Goal: Task Accomplishment & Management: Complete application form

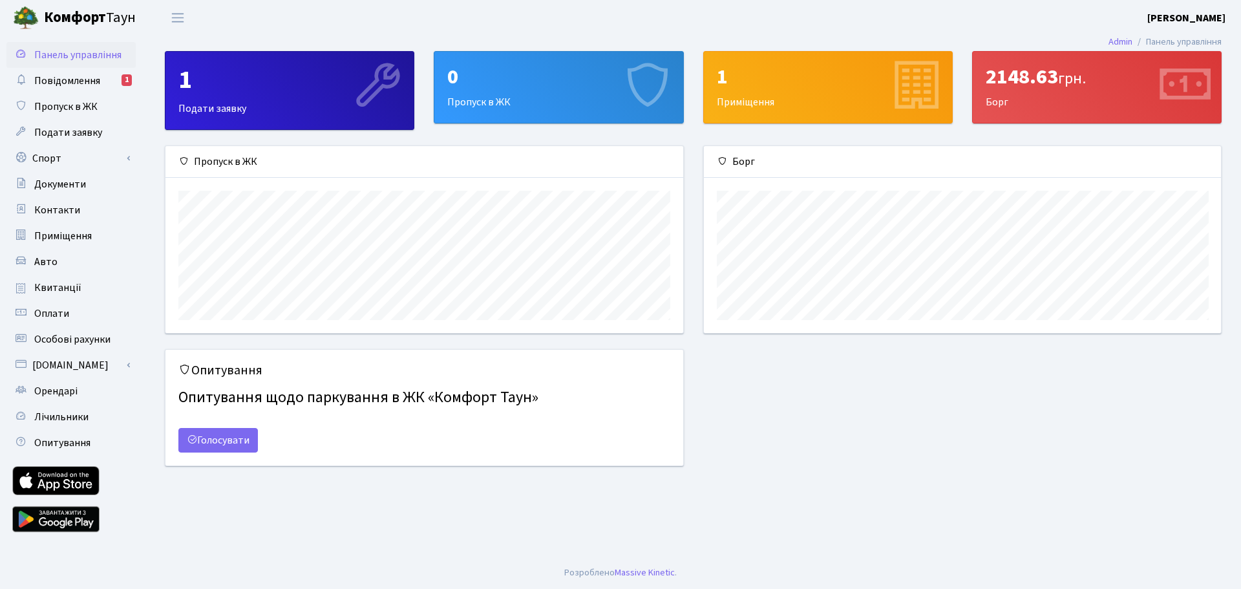
scroll to position [187, 517]
click at [1103, 91] on div "2148.63 грн. Борг" at bounding box center [1097, 87] width 248 height 71
click at [1199, 89] on icon at bounding box center [1183, 86] width 61 height 61
click at [111, 74] on link "Повідомлення 1" at bounding box center [70, 81] width 129 height 26
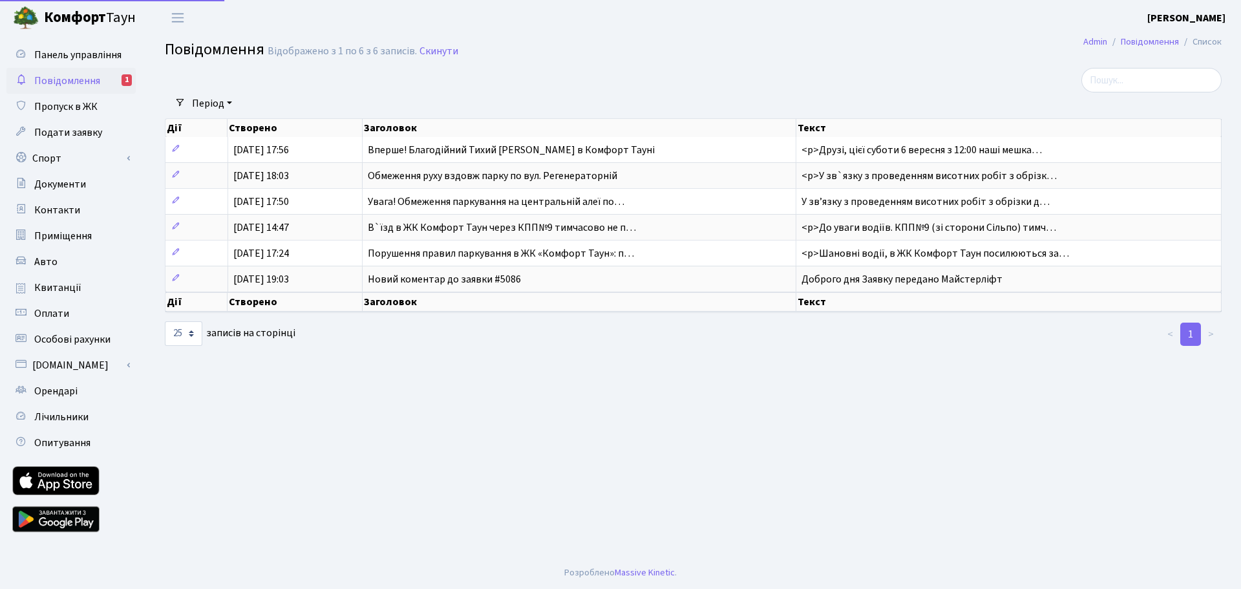
select select "25"
click at [70, 76] on span "Повідомлення" at bounding box center [67, 81] width 66 height 14
select select "25"
click at [64, 316] on span "Оплати" at bounding box center [51, 313] width 35 height 14
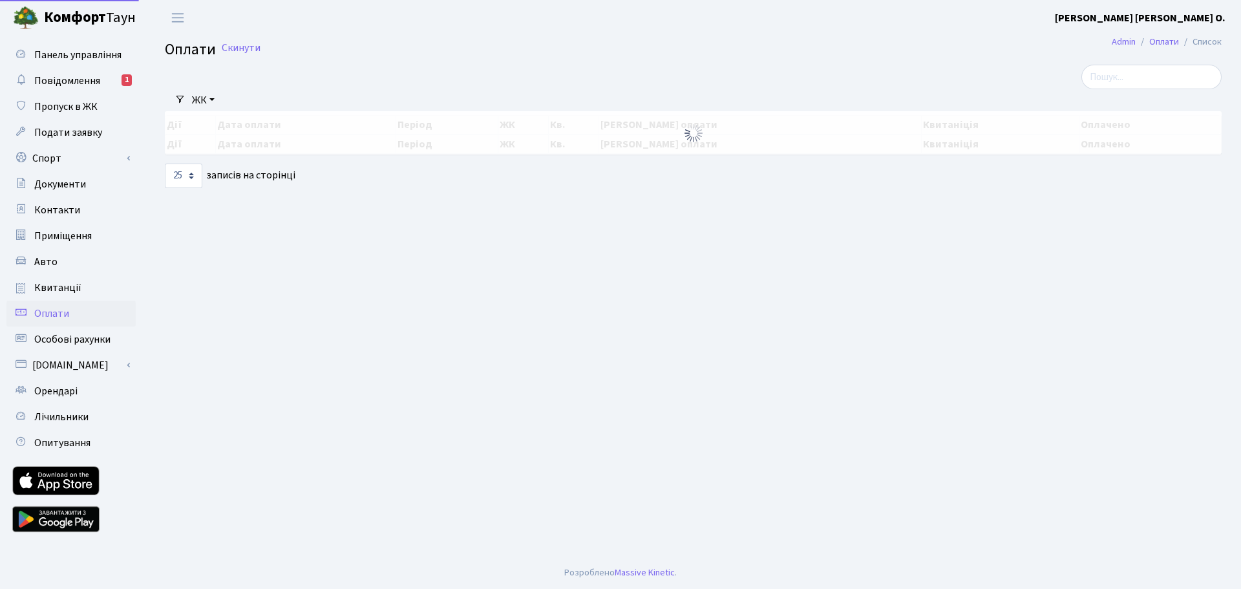
select select "25"
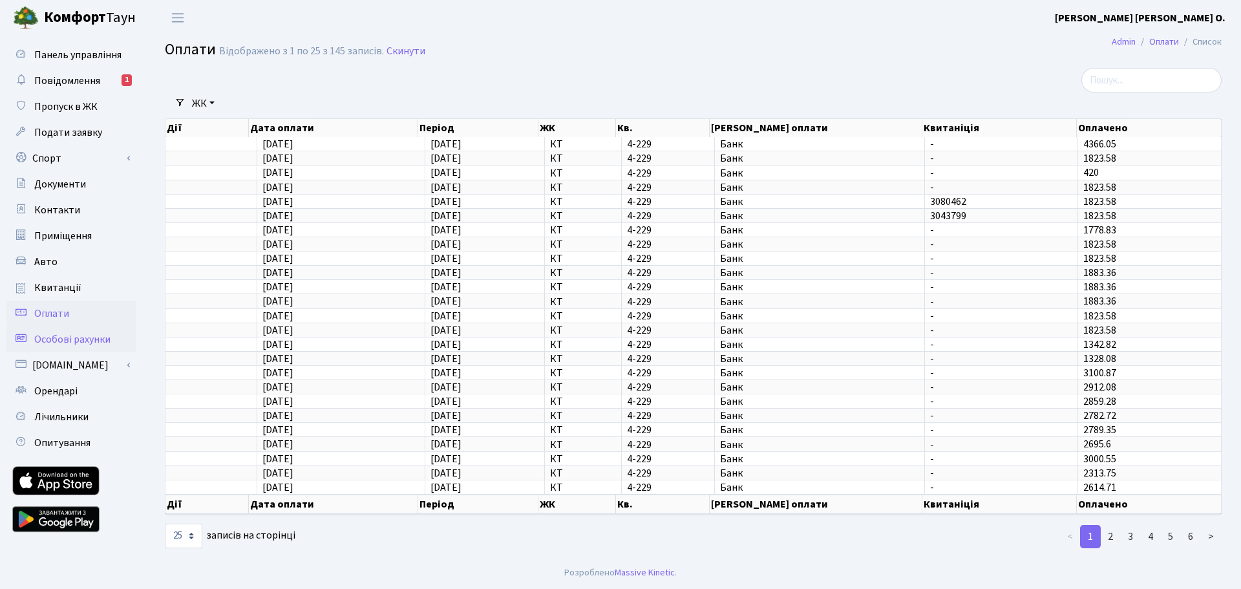
click at [70, 341] on span "Особові рахунки" at bounding box center [72, 339] width 76 height 14
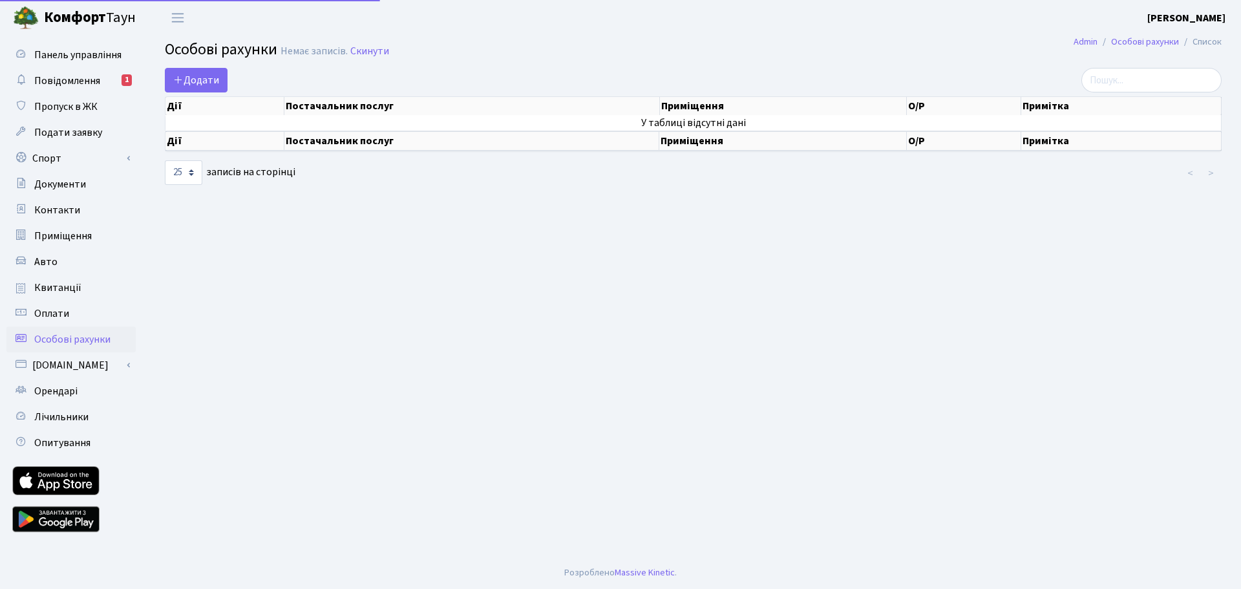
select select "25"
click at [68, 367] on link "[DOMAIN_NAME]" at bounding box center [70, 365] width 129 height 26
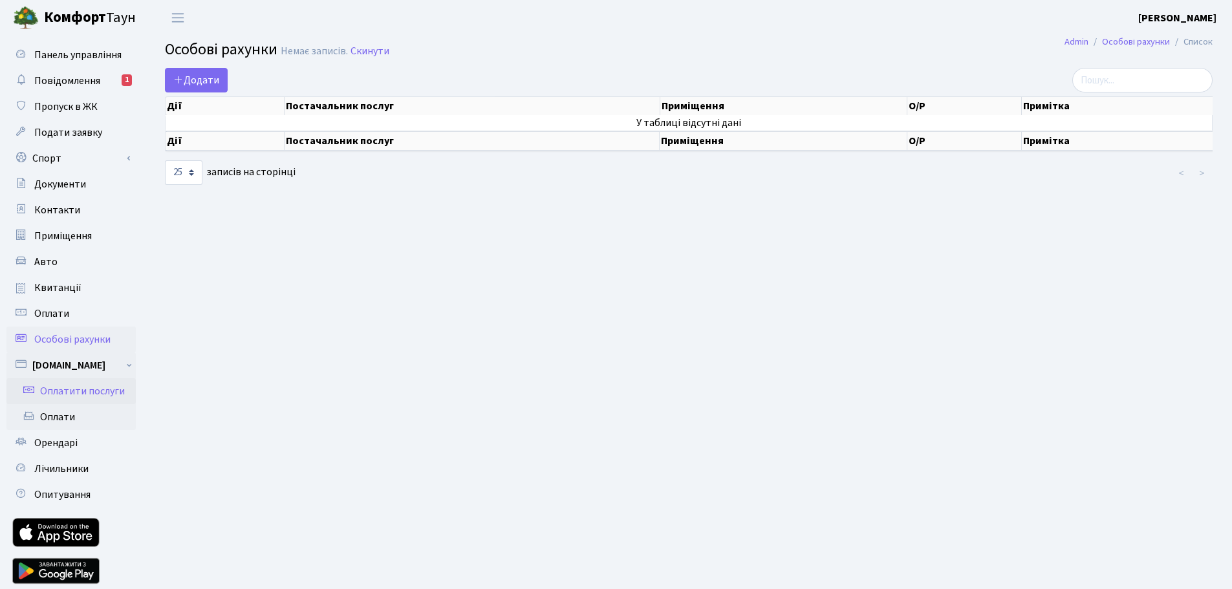
click at [69, 387] on link "Оплатити послуги" at bounding box center [70, 391] width 129 height 26
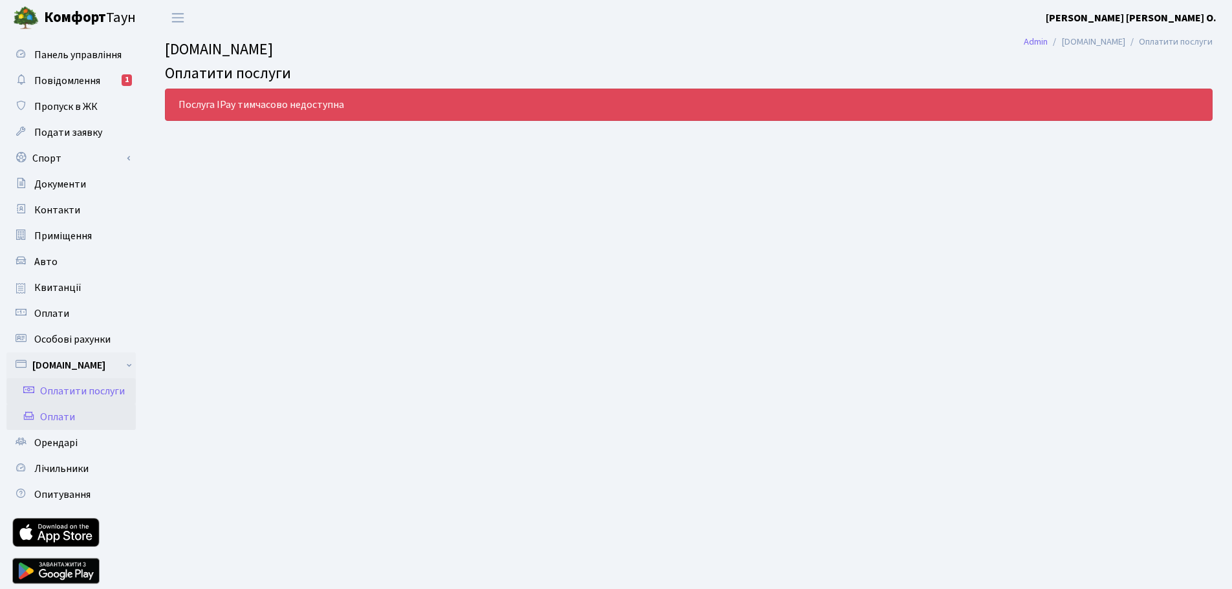
click at [47, 420] on link "Оплати" at bounding box center [70, 417] width 129 height 26
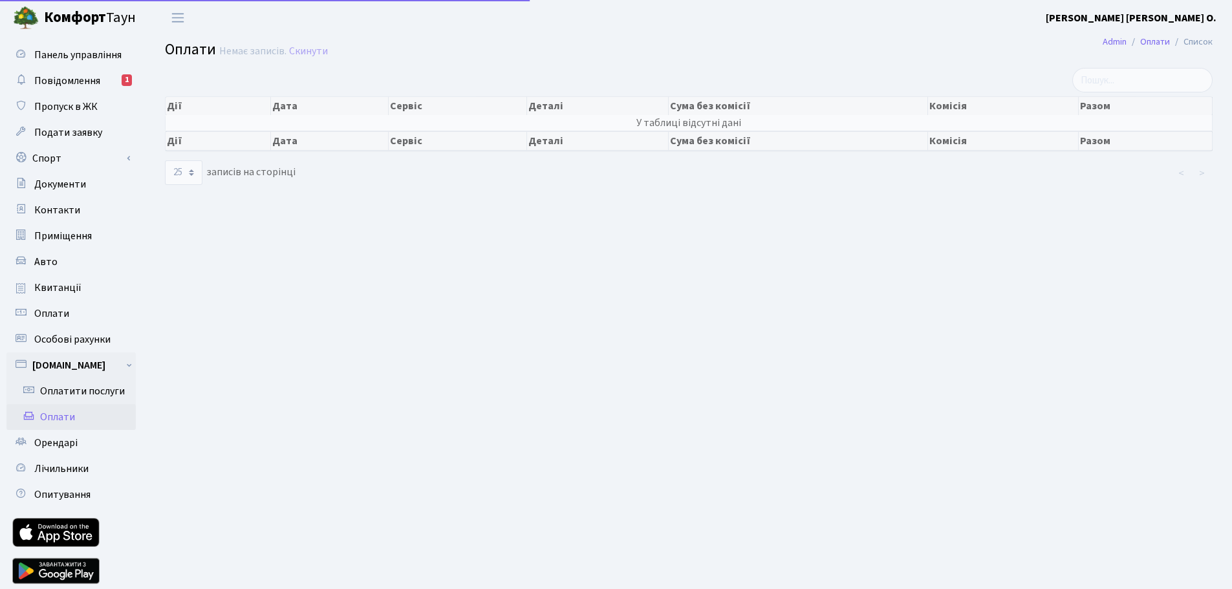
select select "25"
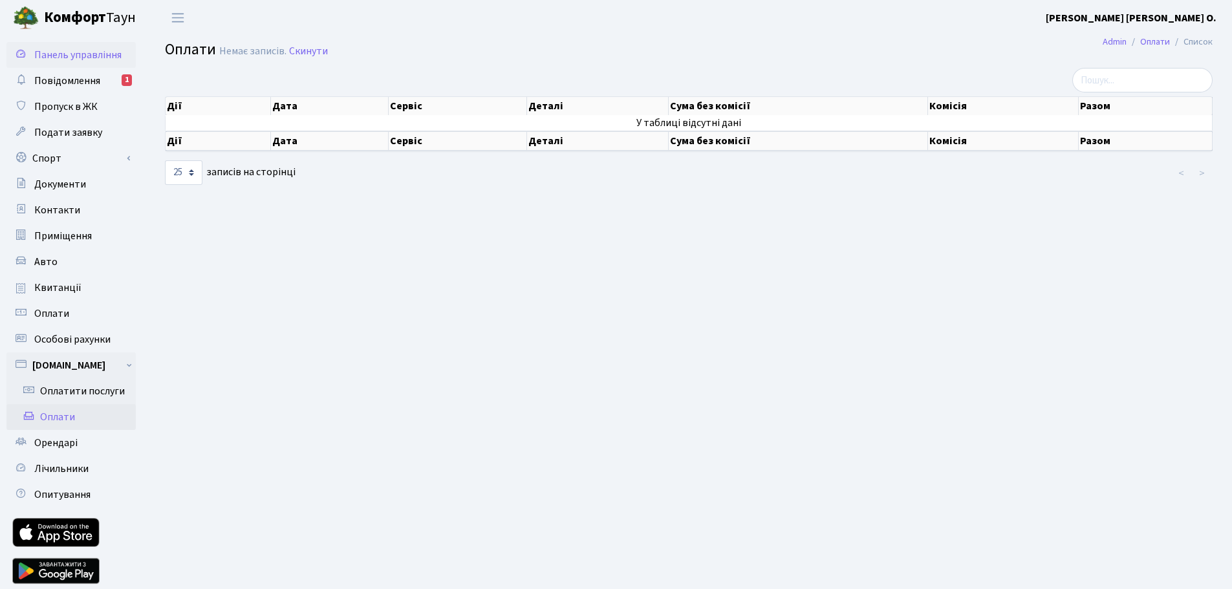
click at [72, 54] on span "Панель управління" at bounding box center [77, 55] width 87 height 14
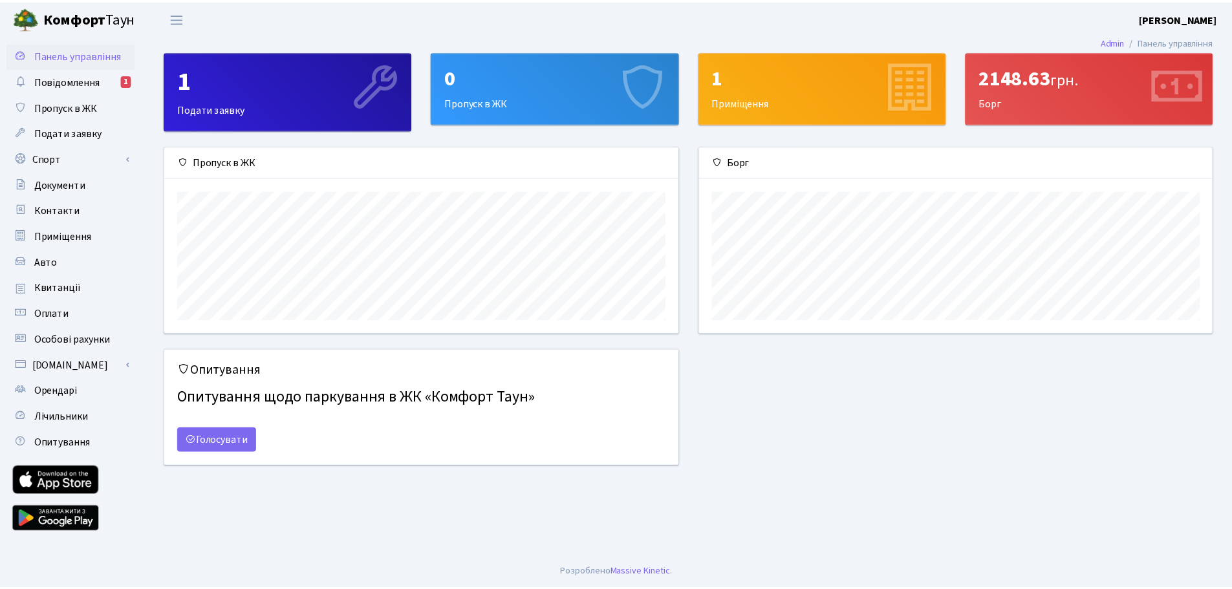
scroll to position [187, 517]
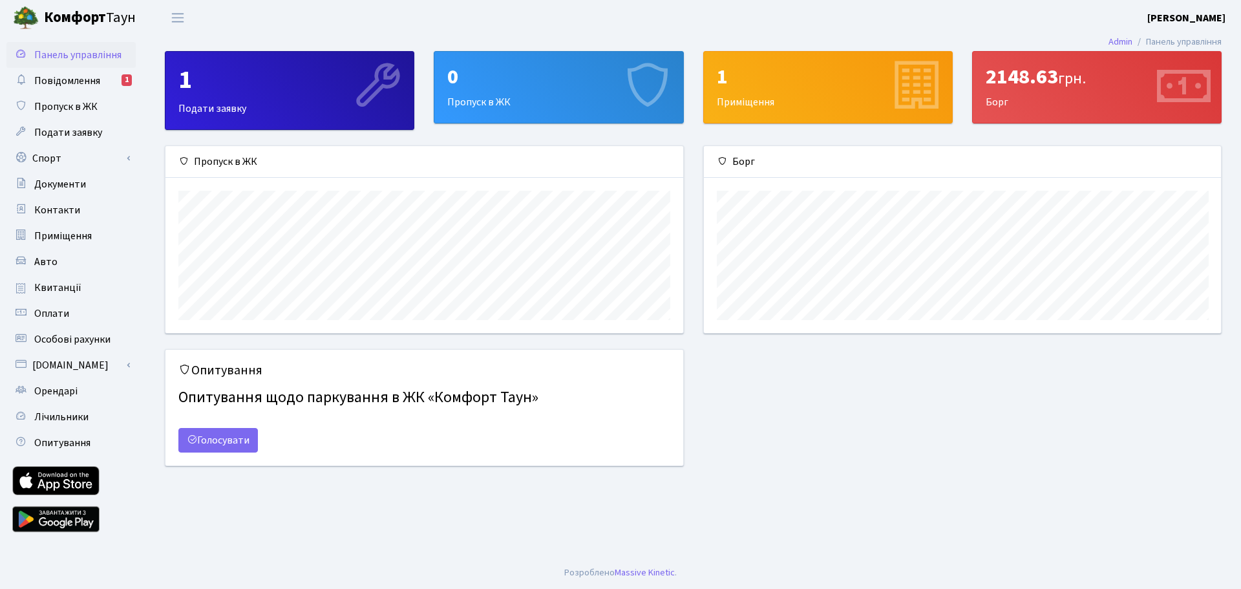
click at [1023, 72] on div "2148.63 грн." at bounding box center [1097, 77] width 222 height 25
click at [1198, 81] on icon at bounding box center [1183, 86] width 61 height 61
click at [1016, 78] on div "2148.63 грн." at bounding box center [1097, 77] width 222 height 25
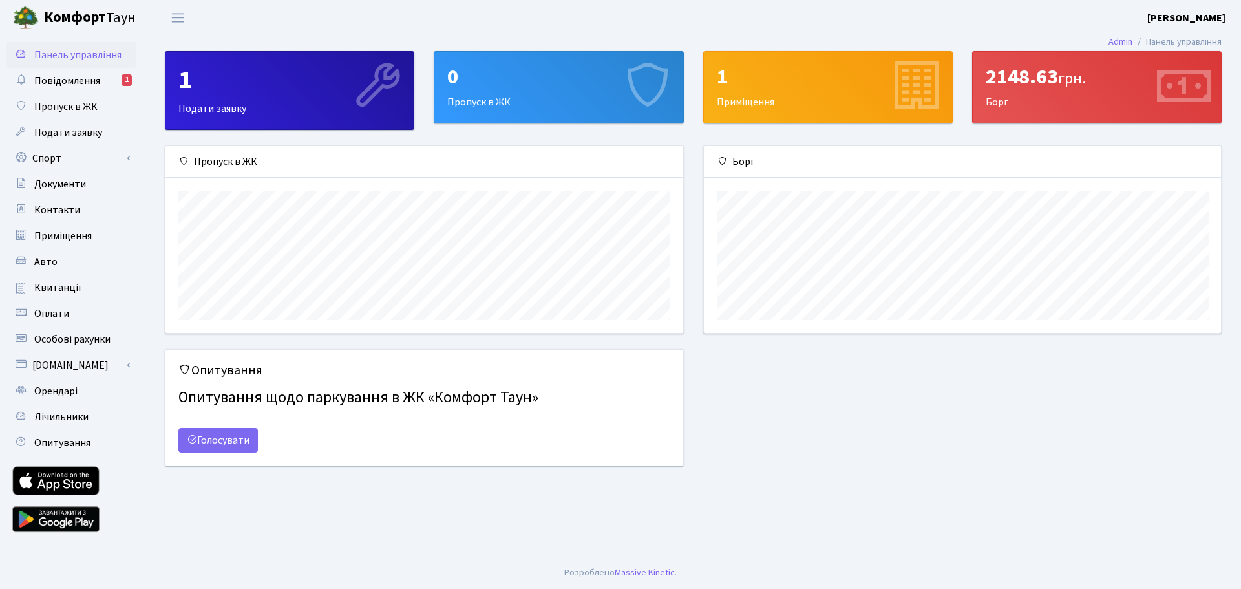
click at [991, 78] on div "2148.63 грн." at bounding box center [1097, 77] width 222 height 25
click at [985, 102] on div "2148.63 грн. Борг" at bounding box center [1097, 87] width 248 height 71
click at [58, 366] on link "[DOMAIN_NAME]" at bounding box center [70, 365] width 129 height 26
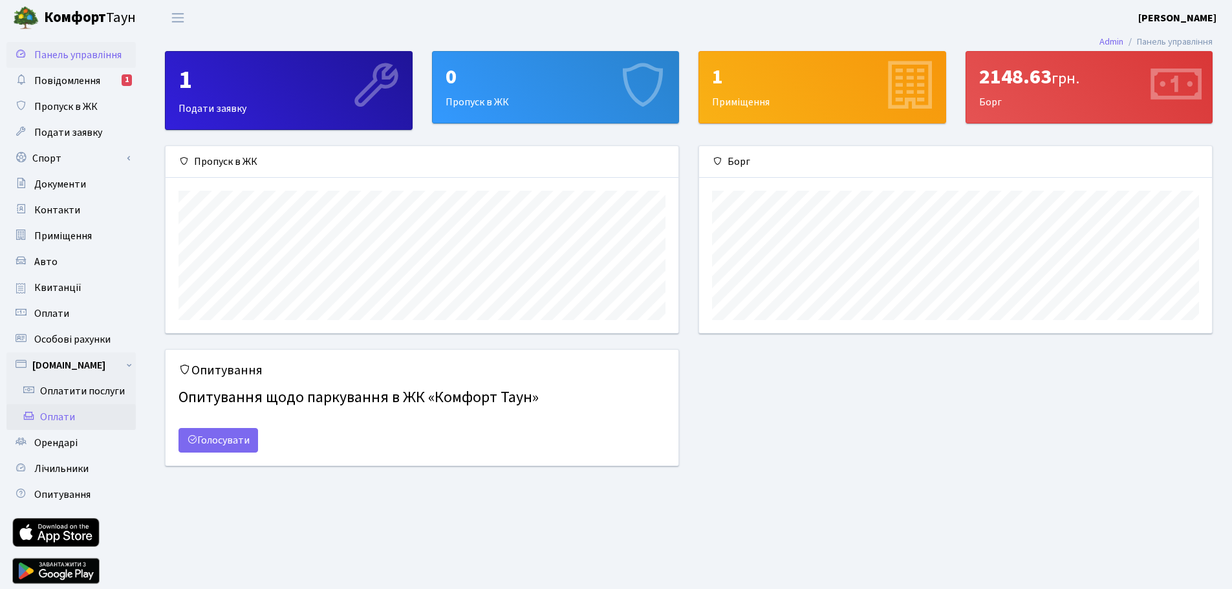
click at [66, 422] on link "Оплати" at bounding box center [70, 417] width 129 height 26
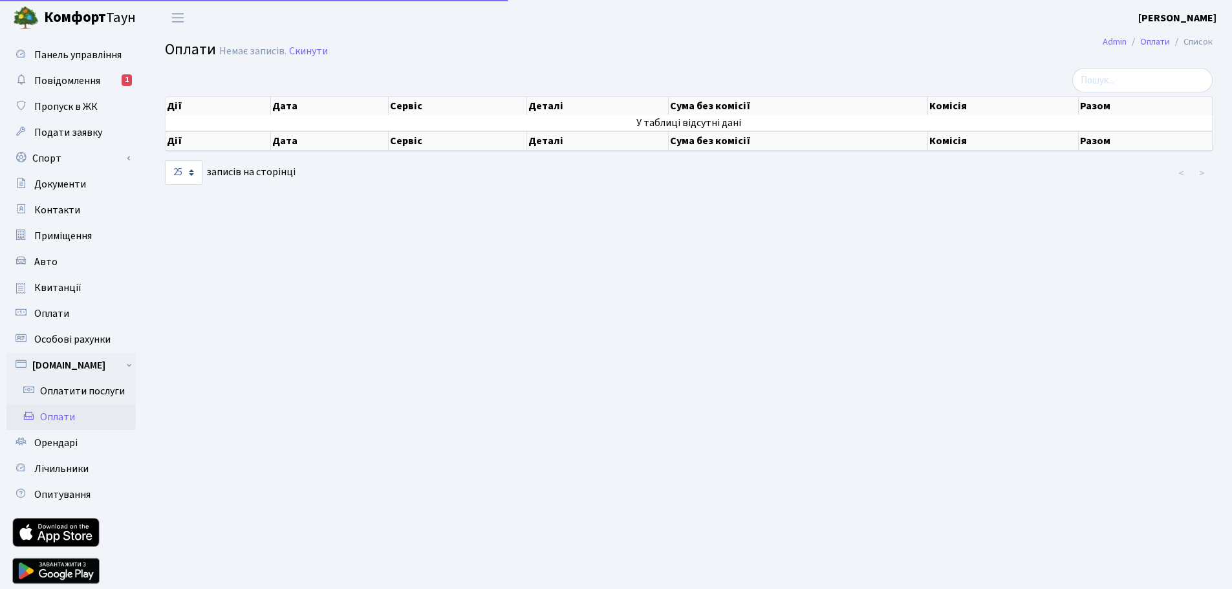
select select "25"
click at [262, 380] on main "Admin Оплати Список Оплати Немає записів. Скинути Дії Дата Сервіс Деталі Сума б…" at bounding box center [688, 319] width 1086 height 566
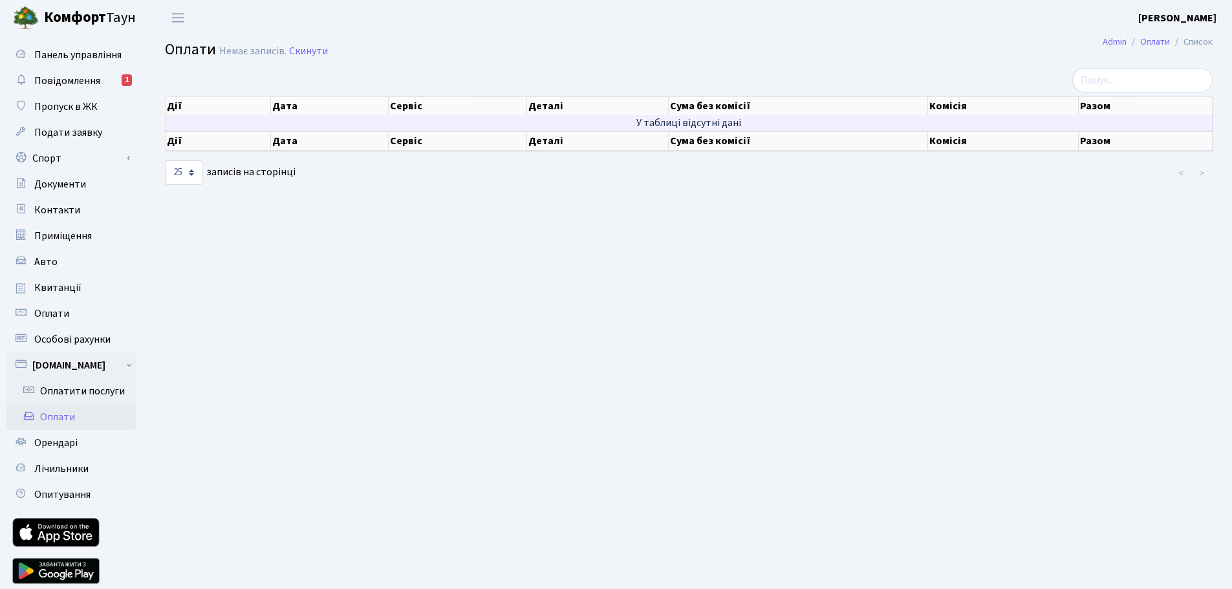
click at [277, 129] on td "У таблиці відсутні дані" at bounding box center [689, 123] width 1047 height 16
click at [282, 126] on td "У таблиці відсутні дані" at bounding box center [689, 123] width 1047 height 16
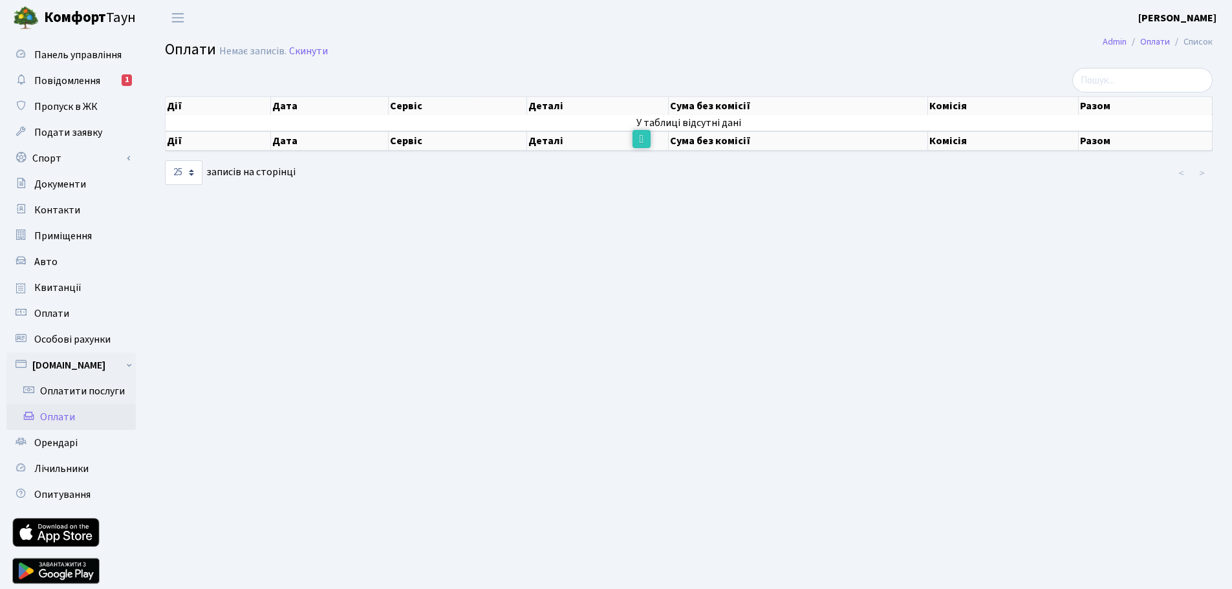
click at [735, 133] on th "Сума без комісії" at bounding box center [797, 140] width 259 height 19
click at [894, 317] on main "Admin Оплати Список Оплати Немає записів. Скинути Дії Дата Сервіс Деталі Сума б…" at bounding box center [688, 319] width 1086 height 566
click at [60, 384] on link "Оплатити послуги" at bounding box center [70, 391] width 129 height 26
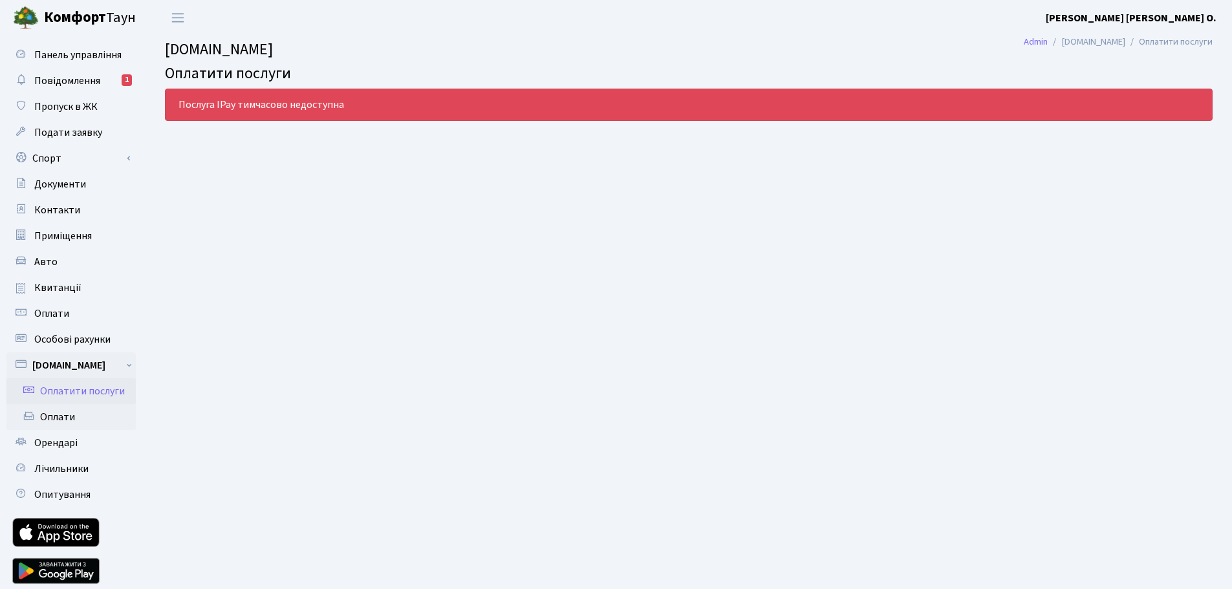
drag, startPoint x: 294, startPoint y: 101, endPoint x: 275, endPoint y: 104, distance: 19.7
click at [294, 102] on div "Послуга IPay тимчасово недоступна" at bounding box center [688, 105] width 1047 height 32
drag, startPoint x: 195, startPoint y: 108, endPoint x: 292, endPoint y: 107, distance: 96.3
click at [289, 107] on div "Послуга IPay тимчасово недоступна" at bounding box center [688, 105] width 1047 height 32
drag, startPoint x: 330, startPoint y: 110, endPoint x: 518, endPoint y: 107, distance: 188.2
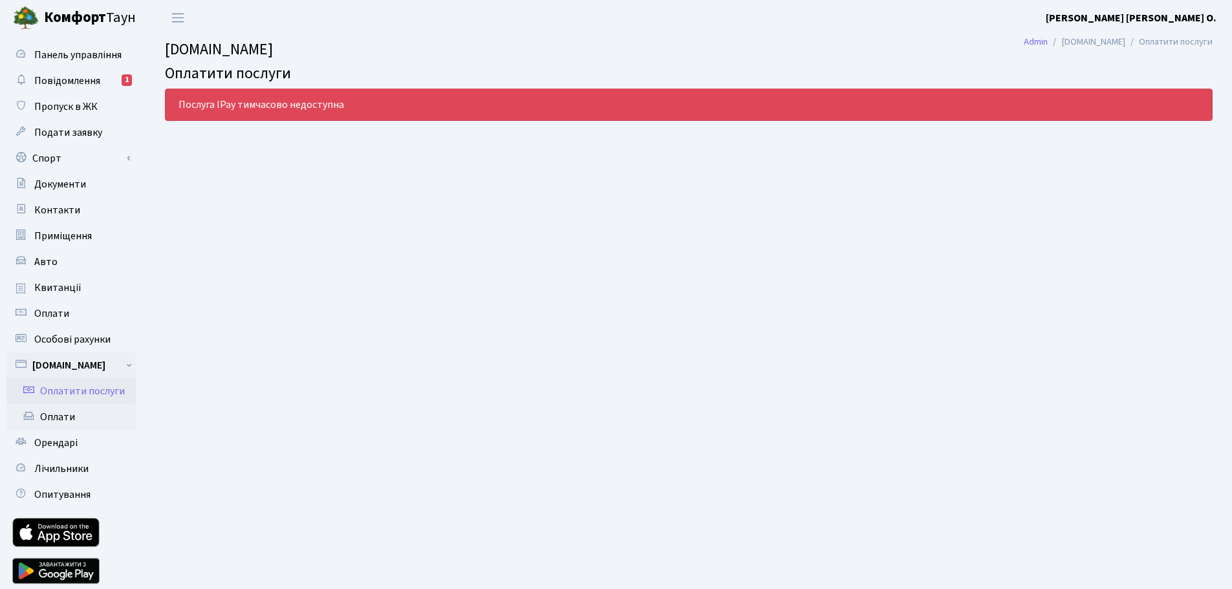
click at [339, 110] on div "Послуга IPay тимчасово недоступна" at bounding box center [688, 105] width 1047 height 32
click at [61, 311] on span "Оплати" at bounding box center [51, 313] width 35 height 14
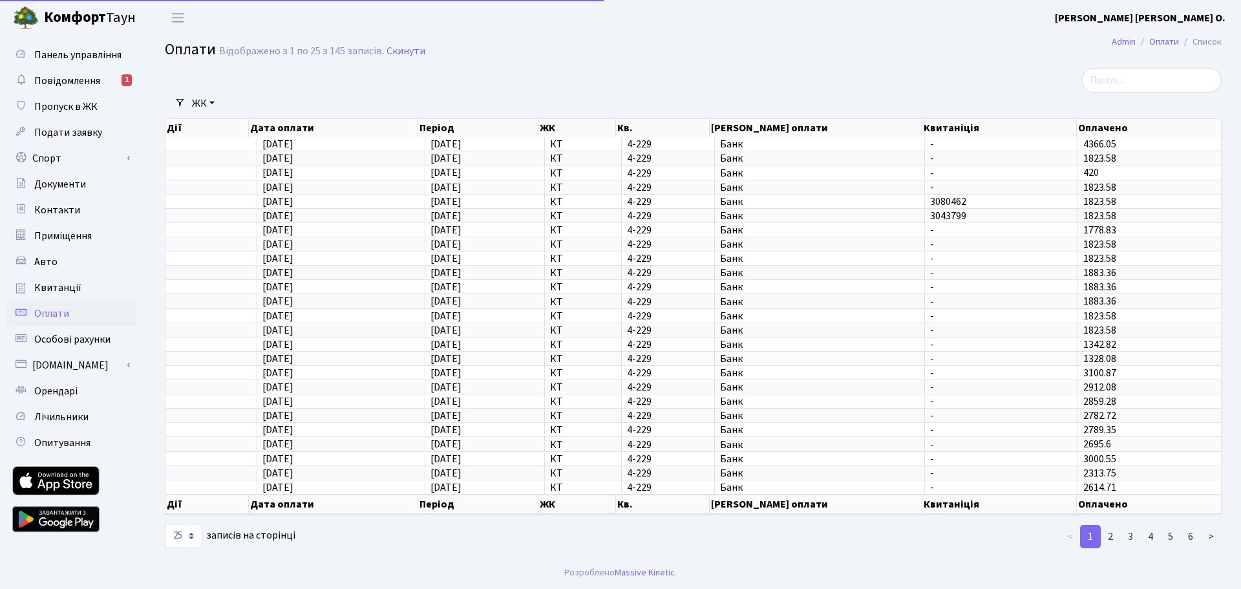
select select "25"
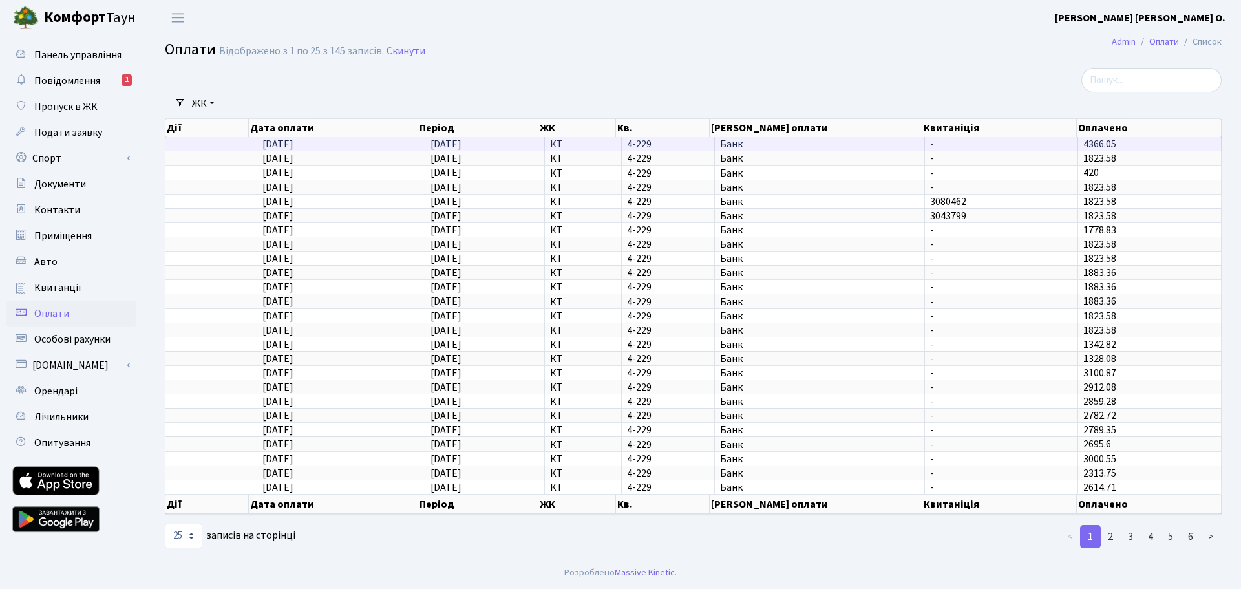
click at [407, 144] on td "08.08.2025" at bounding box center [341, 144] width 168 height 14
click at [282, 145] on span "08.08.2025" at bounding box center [277, 144] width 31 height 14
click at [784, 142] on span "Банк" at bounding box center [819, 144] width 199 height 10
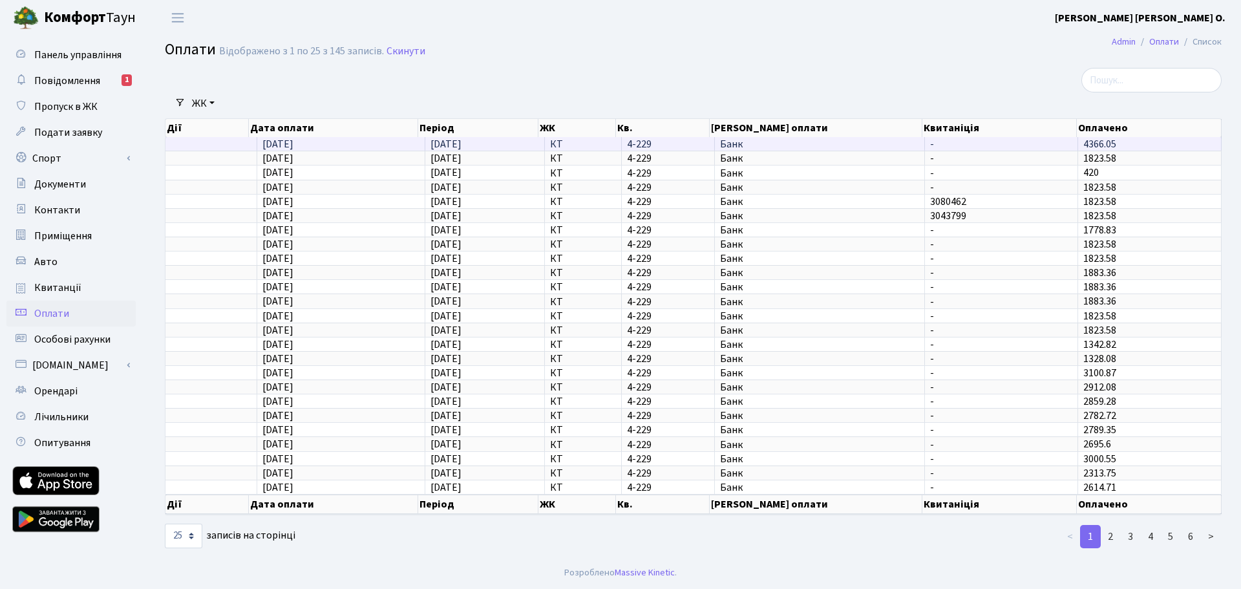
click at [1103, 142] on span "4366.05" at bounding box center [1100, 144] width 33 height 14
click at [977, 156] on span "-" at bounding box center [1001, 158] width 142 height 10
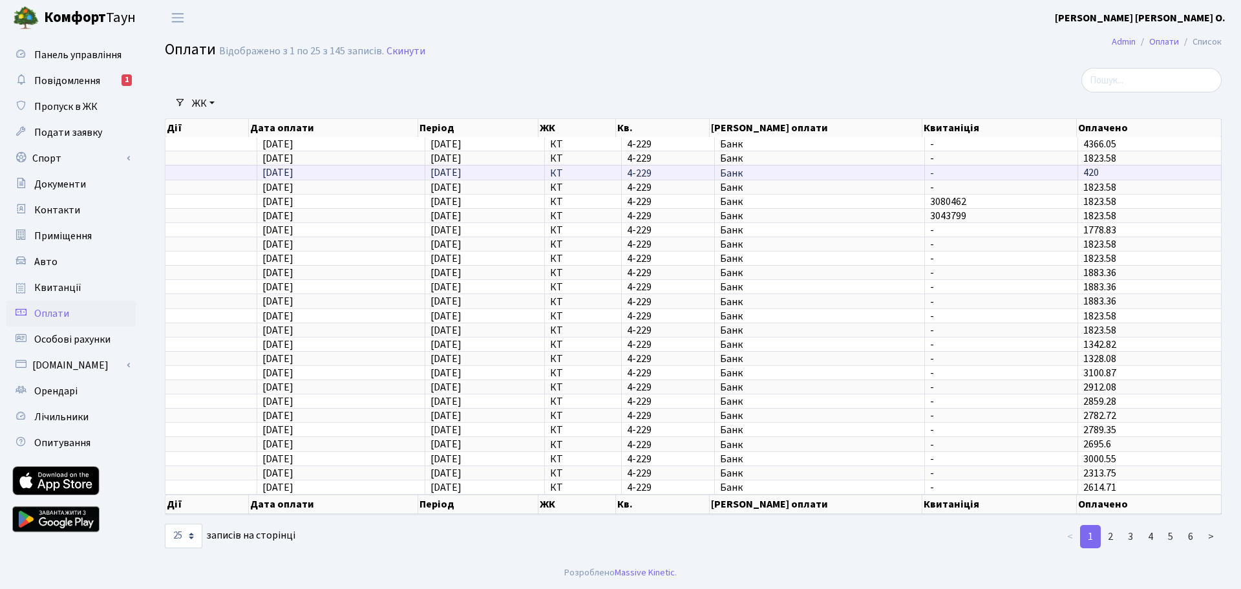
click at [972, 172] on span "-" at bounding box center [1001, 173] width 142 height 10
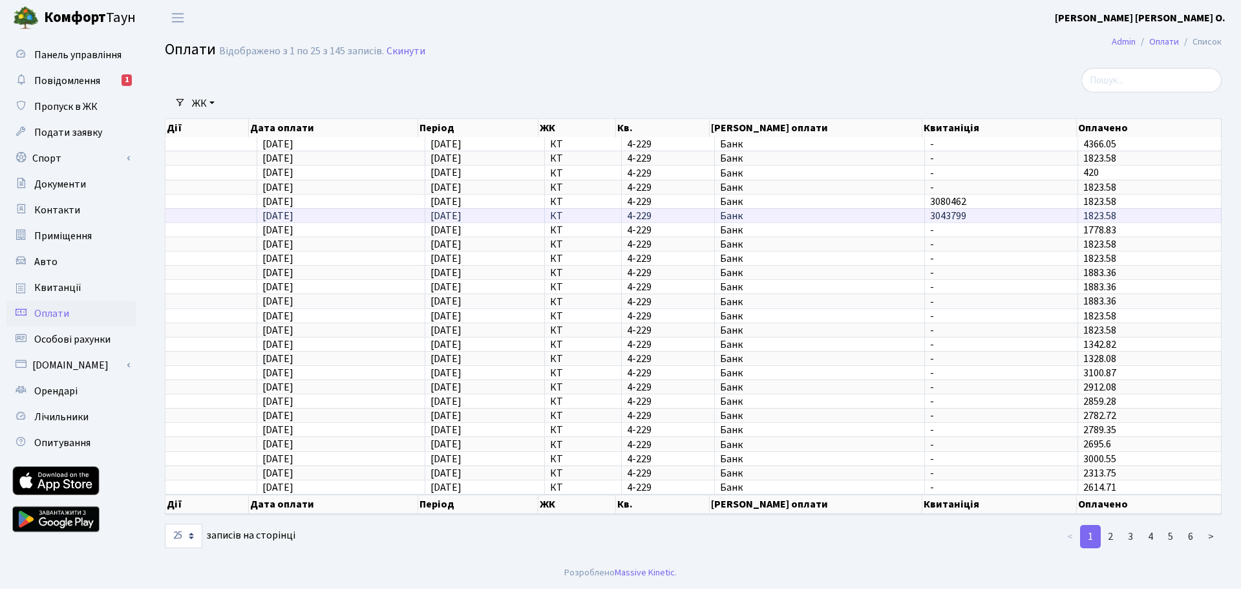
drag, startPoint x: 961, startPoint y: 197, endPoint x: 958, endPoint y: 219, distance: 22.9
click at [961, 198] on span "3080462" at bounding box center [1001, 202] width 142 height 10
click at [57, 283] on span "Квитанції" at bounding box center [57, 288] width 47 height 14
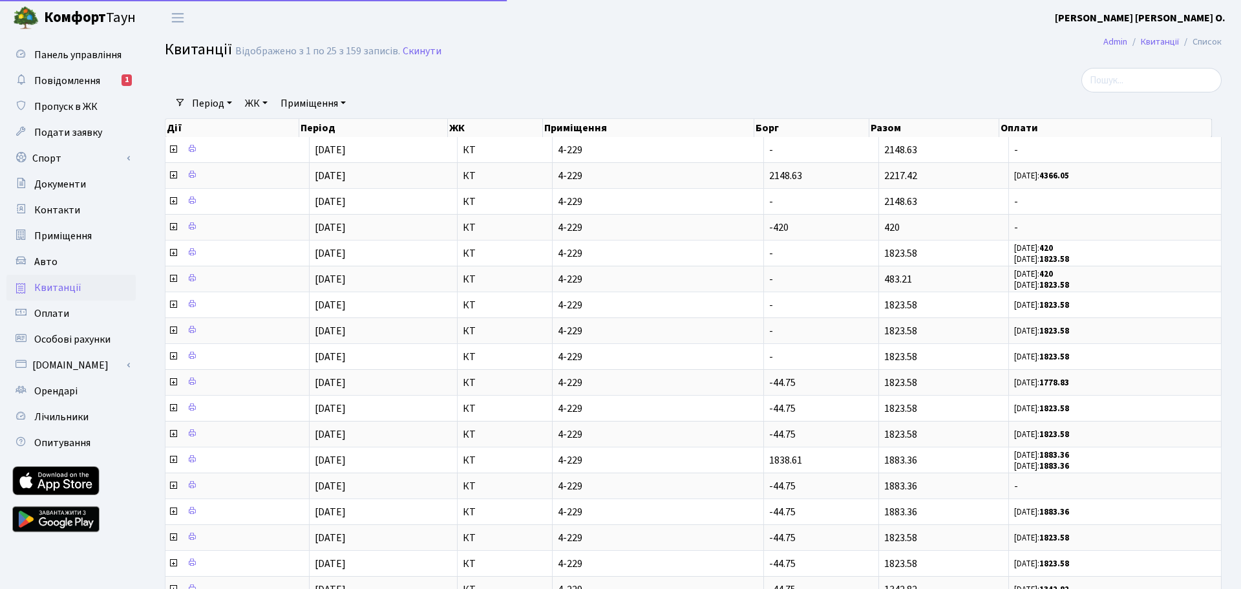
select select "25"
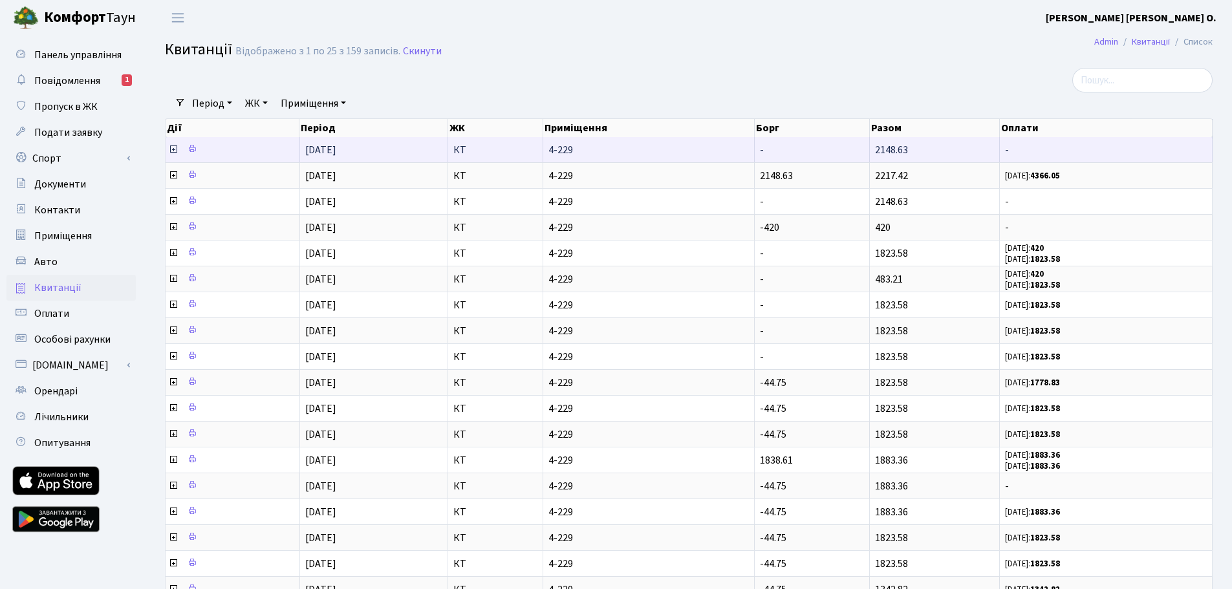
click at [628, 145] on span "4-229" at bounding box center [648, 150] width 200 height 10
click at [308, 158] on td "01.08.2025" at bounding box center [374, 149] width 148 height 25
click at [199, 149] on link at bounding box center [192, 150] width 16 height 20
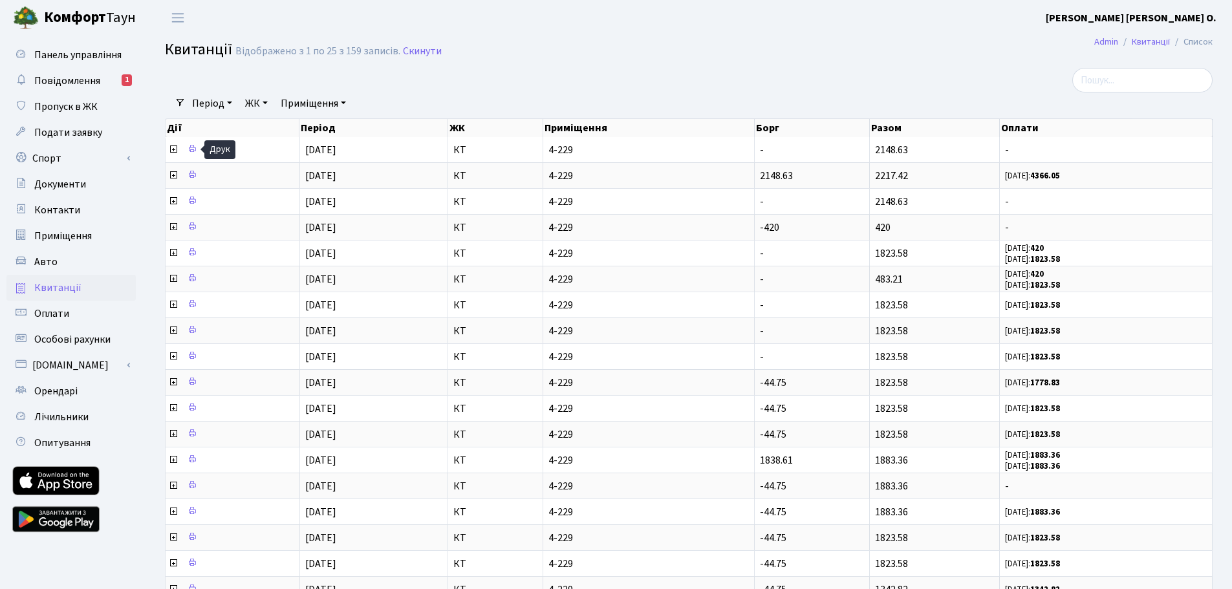
click at [445, 85] on div at bounding box center [510, 80] width 711 height 25
click at [182, 22] on span "Переключити навігацію" at bounding box center [177, 17] width 19 height 15
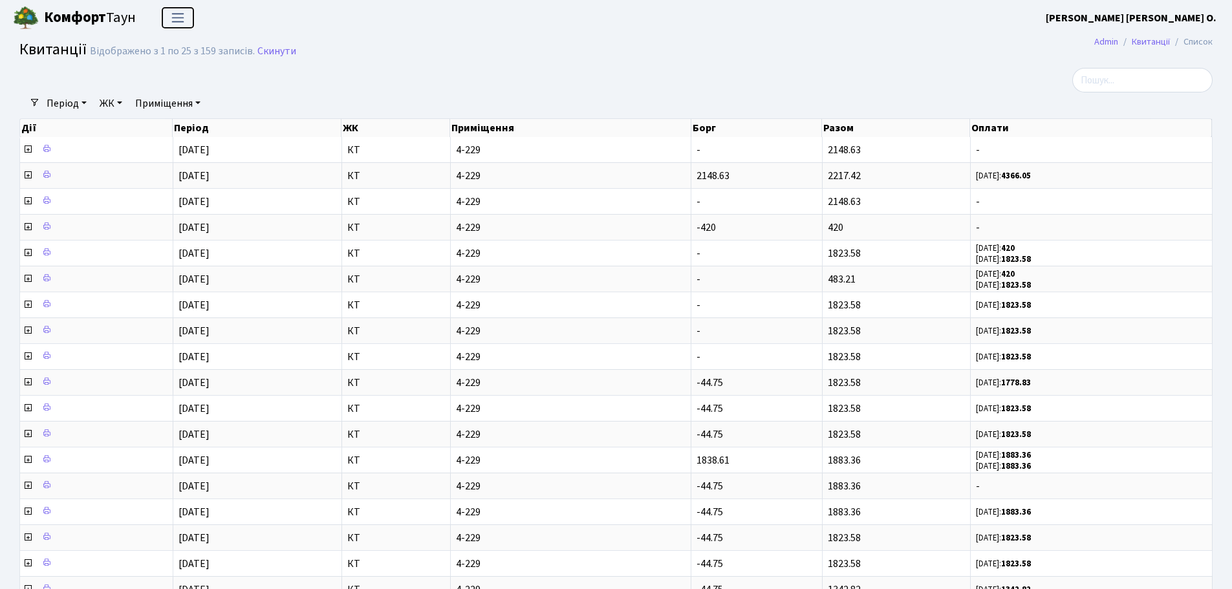
click at [183, 25] on button "Переключити навігацію" at bounding box center [178, 17] width 32 height 21
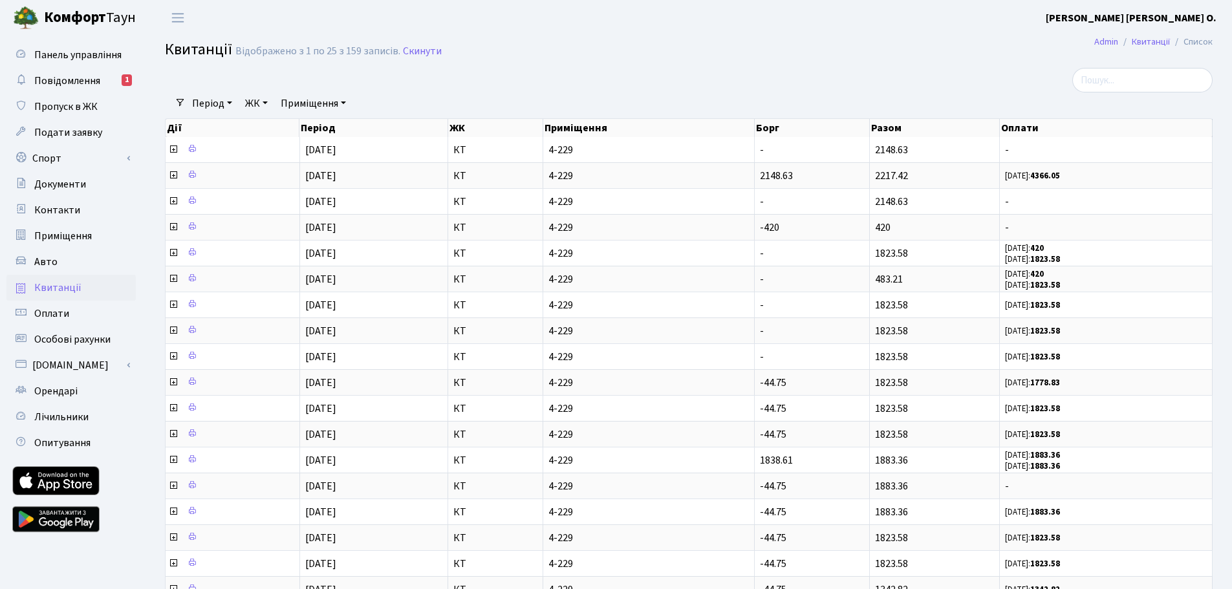
click at [1184, 14] on b "[PERSON_NAME] [PERSON_NAME] О." at bounding box center [1130, 18] width 171 height 14
click at [1150, 48] on link "Мій обліковий запис" at bounding box center [1151, 40] width 129 height 20
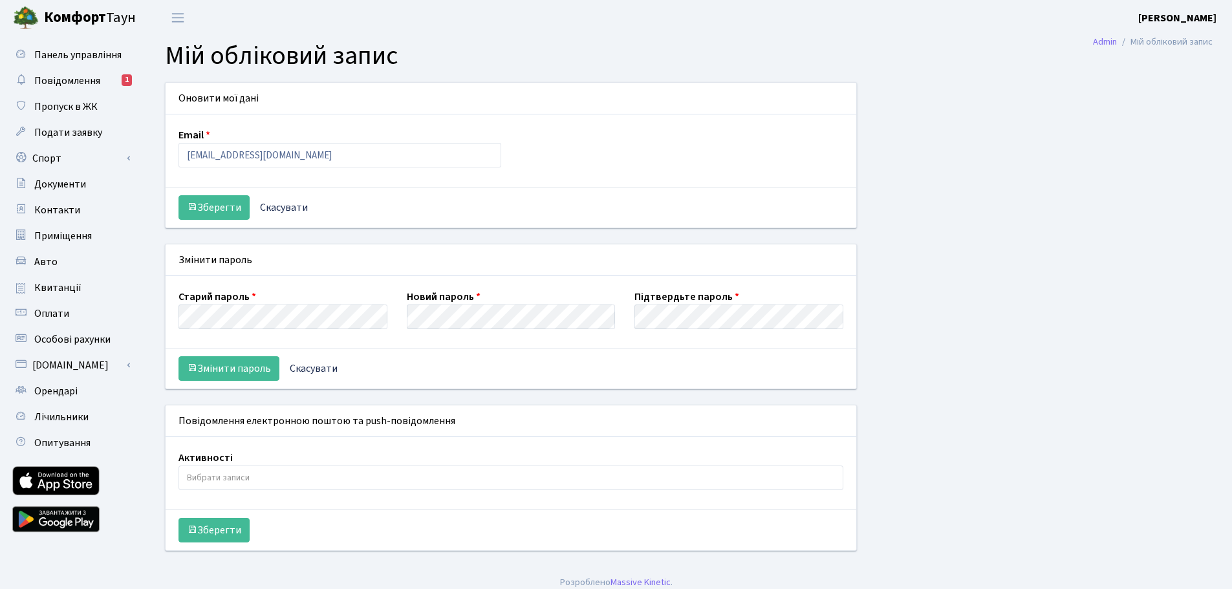
select select
click at [72, 390] on span "Орендарі" at bounding box center [55, 391] width 43 height 14
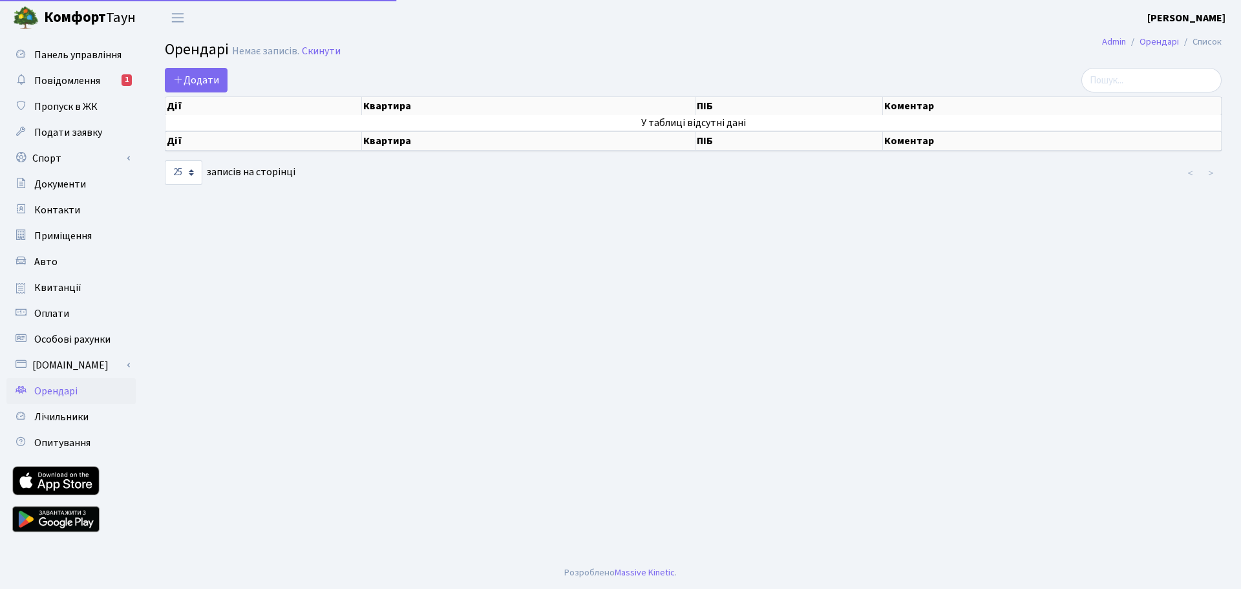
select select "25"
click at [49, 418] on span "Лічильники" at bounding box center [61, 417] width 54 height 14
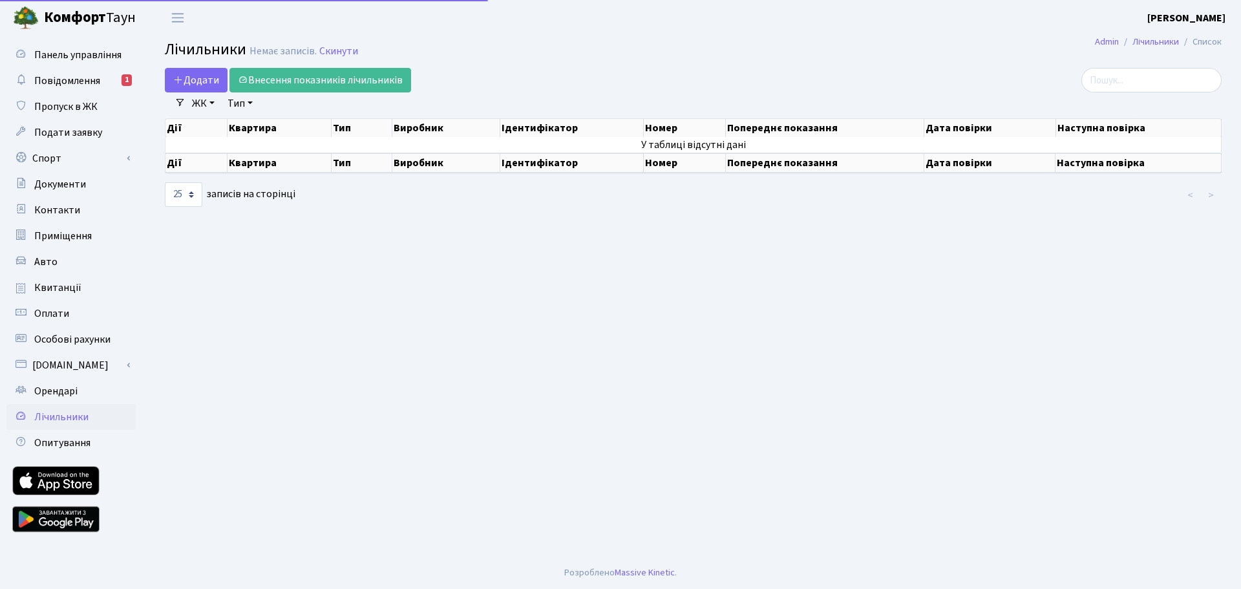
select select "25"
click at [58, 306] on span "Оплати" at bounding box center [51, 313] width 35 height 14
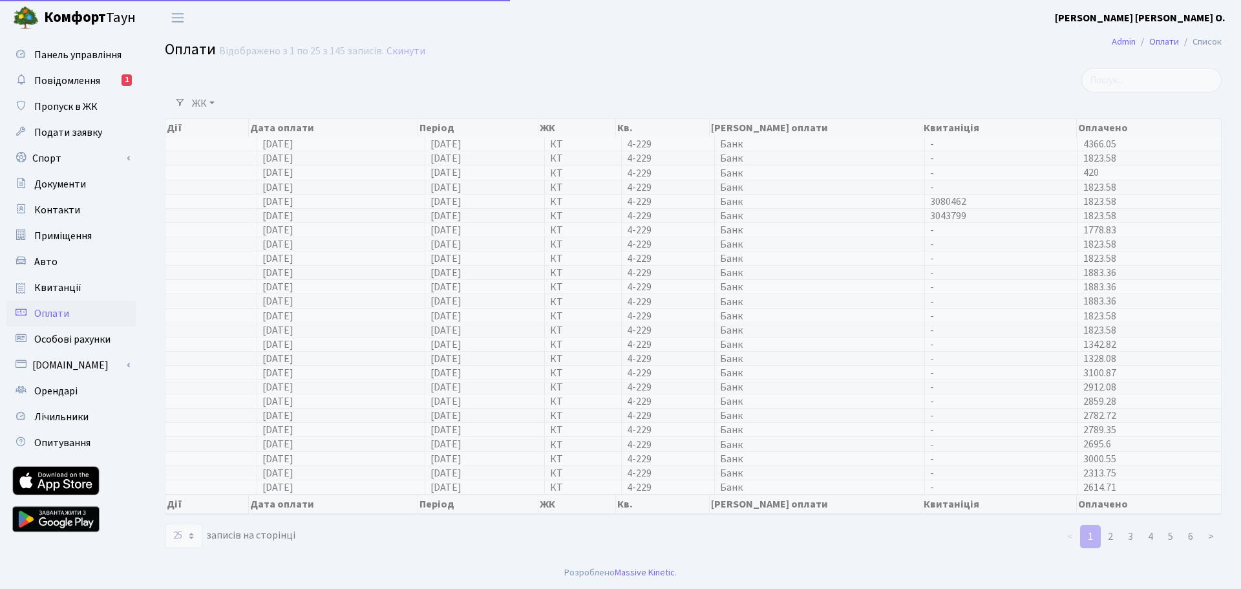
select select "25"
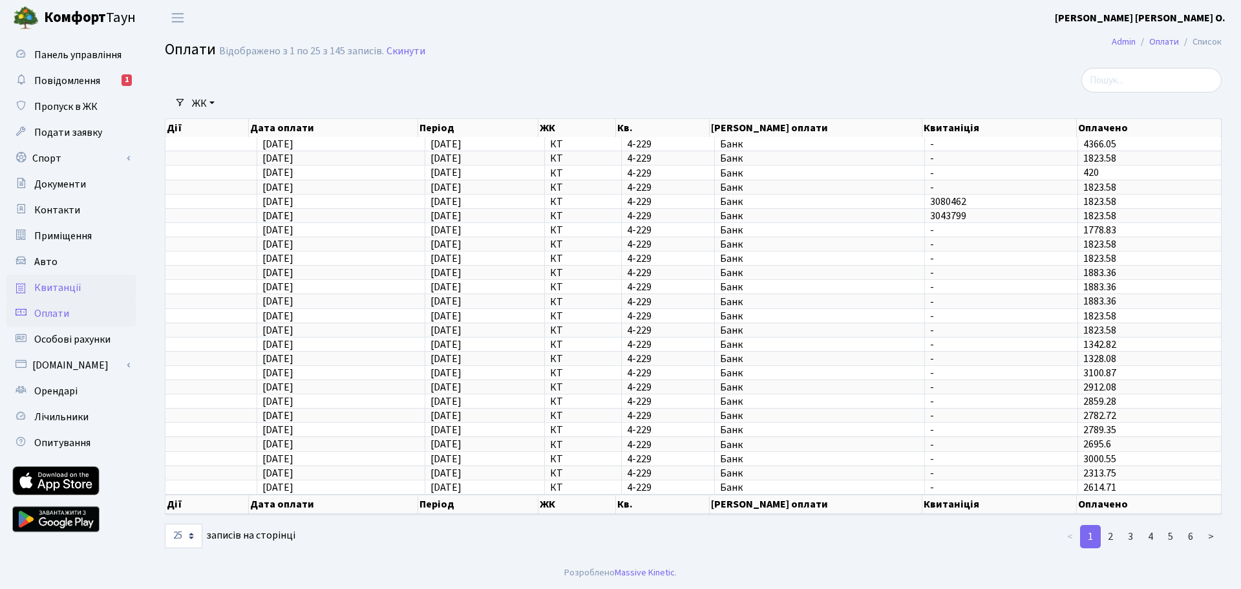
click at [62, 283] on span "Квитанції" at bounding box center [57, 288] width 47 height 14
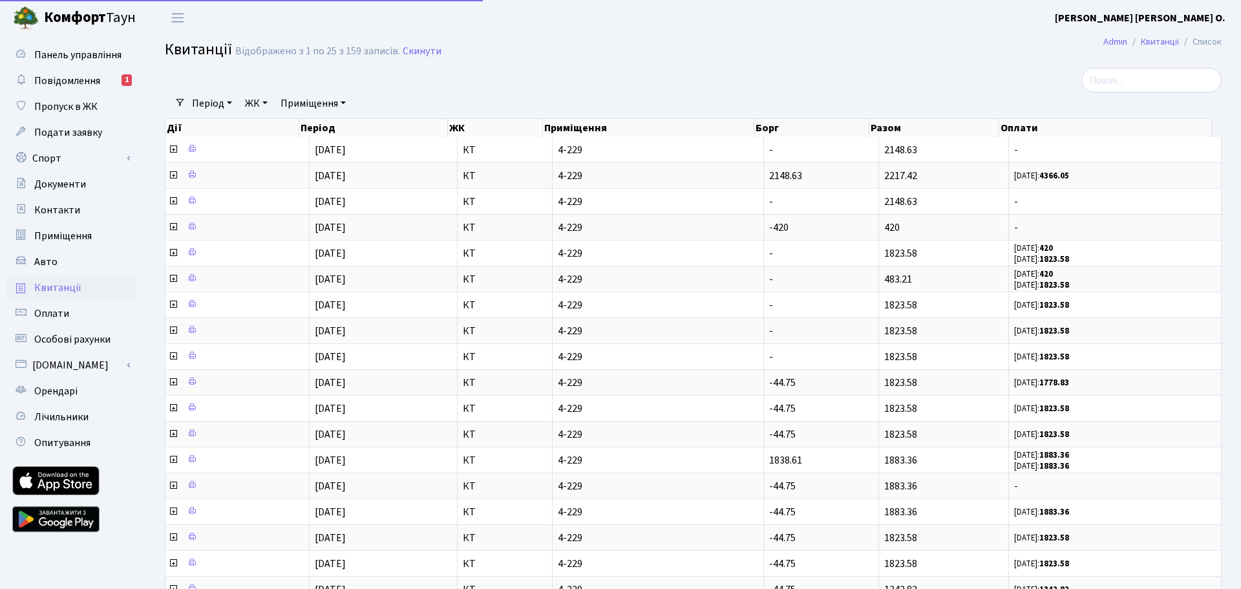
select select "25"
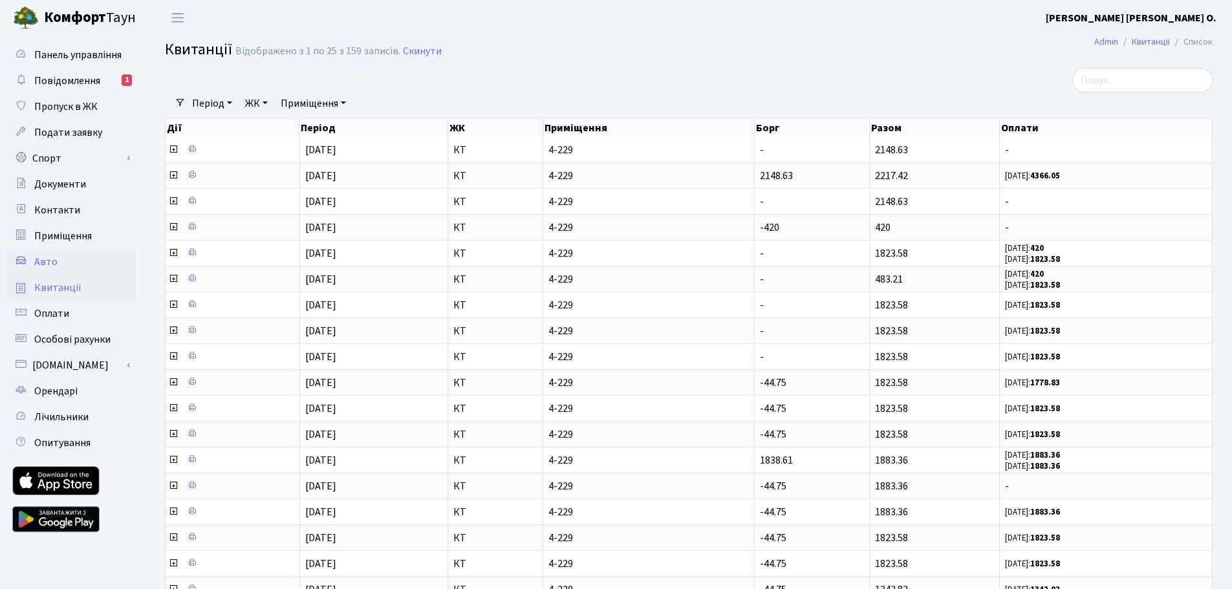
click at [60, 258] on link "Авто" at bounding box center [70, 262] width 129 height 26
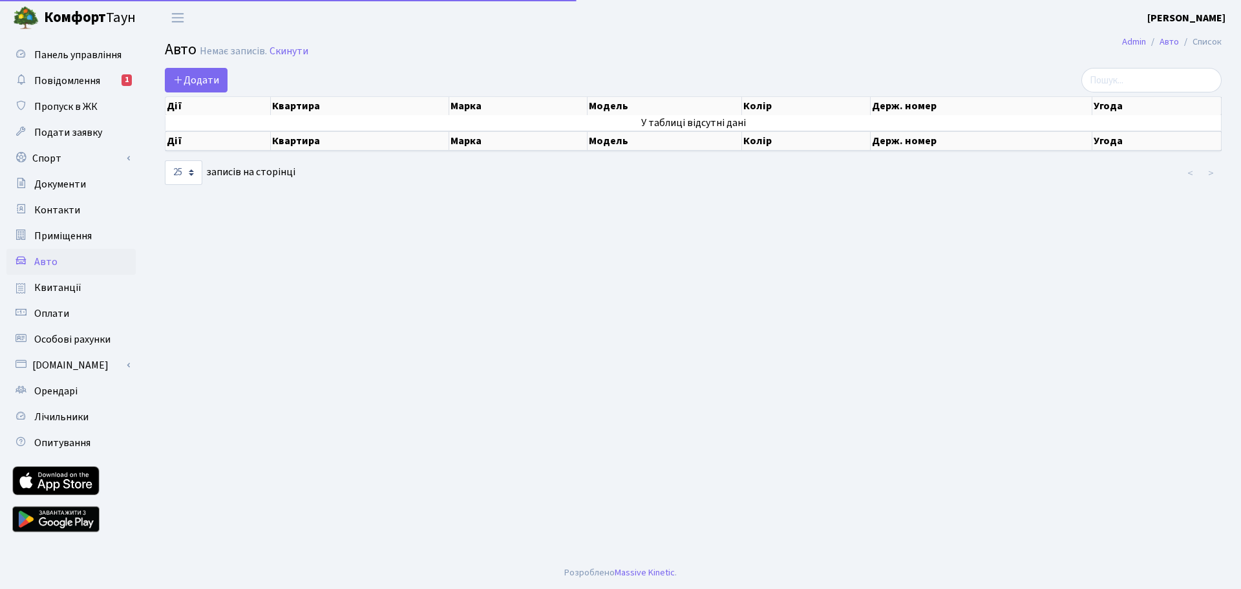
select select "25"
click at [425, 191] on main "Admin Авто Список Авто Немає записів. Скинути Додати Дії Квартира Марка Модель …" at bounding box center [693, 296] width 1096 height 521
click at [414, 222] on main "Admin Авто Список Авто Немає записів. Скинути Додати Дії Квартира Марка Модель …" at bounding box center [693, 296] width 1096 height 521
click at [191, 77] on span "Додати" at bounding box center [196, 80] width 46 height 14
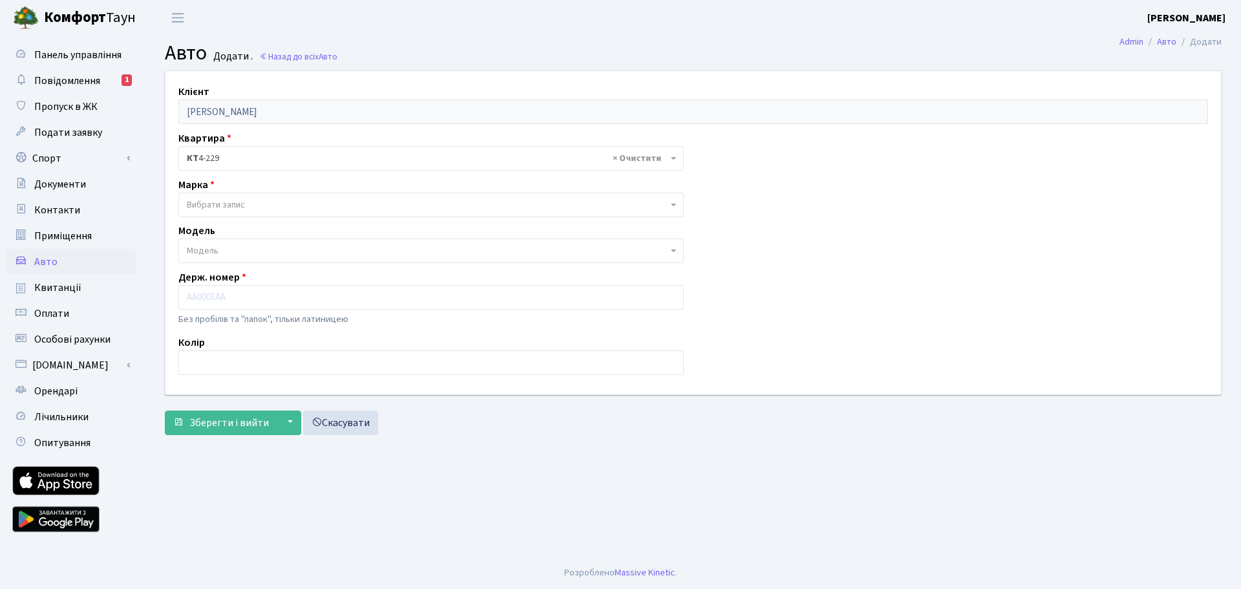
click at [476, 469] on main "Admin Авто Додати Авто Додати . Назад до всіх Авто Клієнт [PERSON_NAME] Квартир…" at bounding box center [693, 296] width 1096 height 521
click at [240, 205] on span "Вибрати запис" at bounding box center [216, 204] width 58 height 13
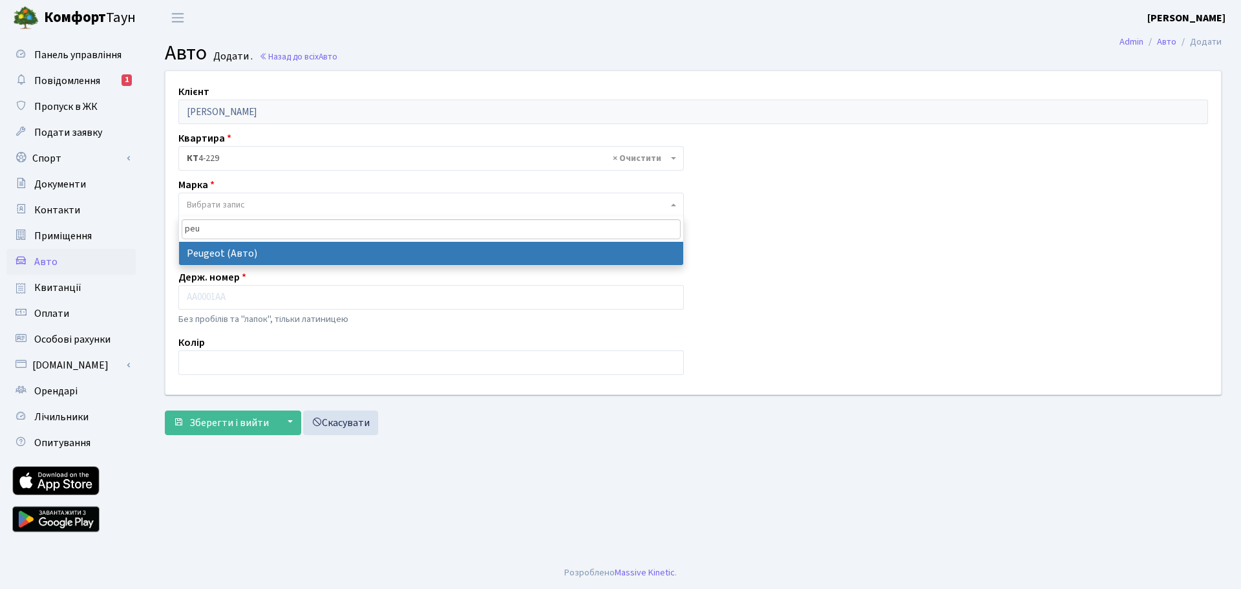
type input "peu"
select select "103"
select select
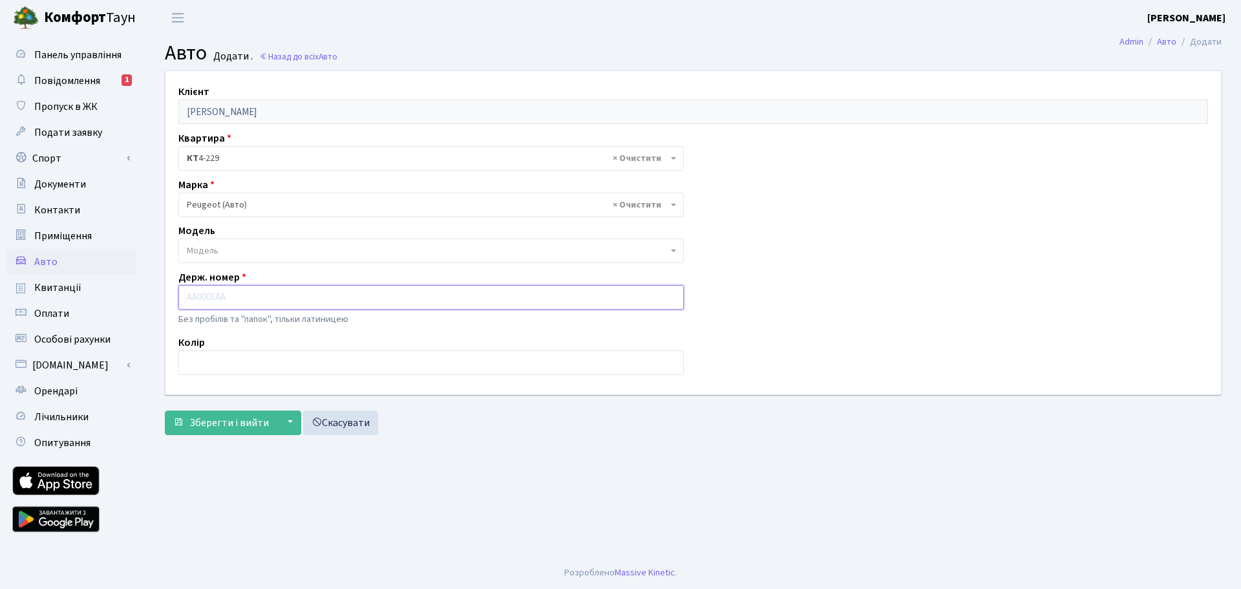
click at [243, 298] on input "text" at bounding box center [431, 297] width 506 height 25
click at [237, 245] on span "Модель" at bounding box center [427, 250] width 481 height 13
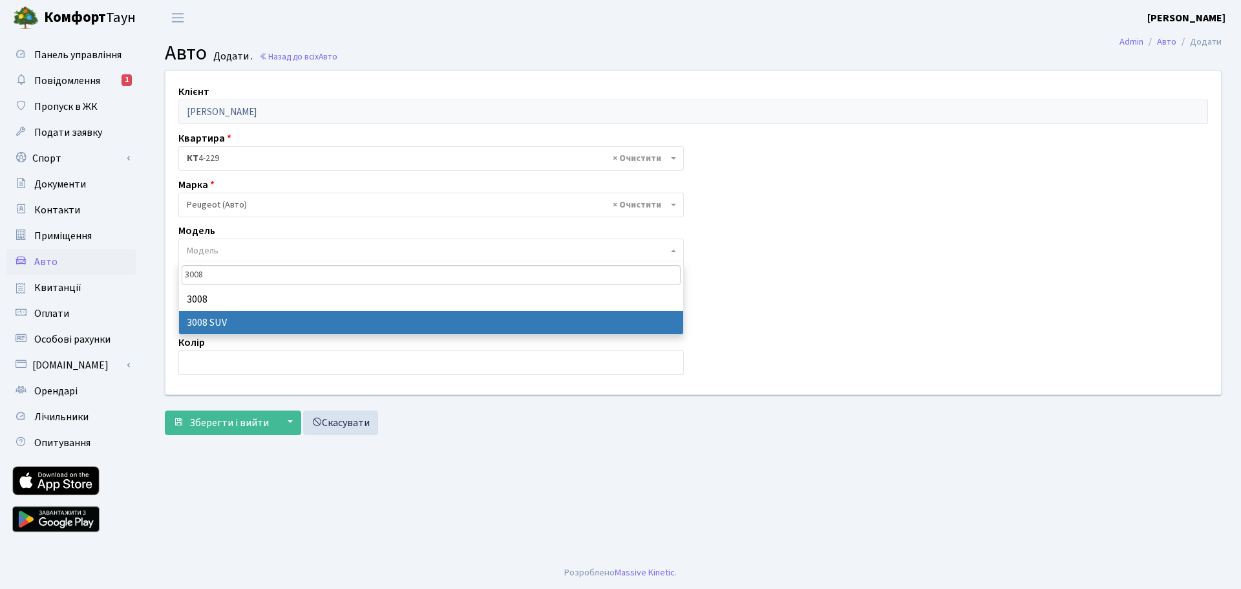
type input "3008"
select select "1850"
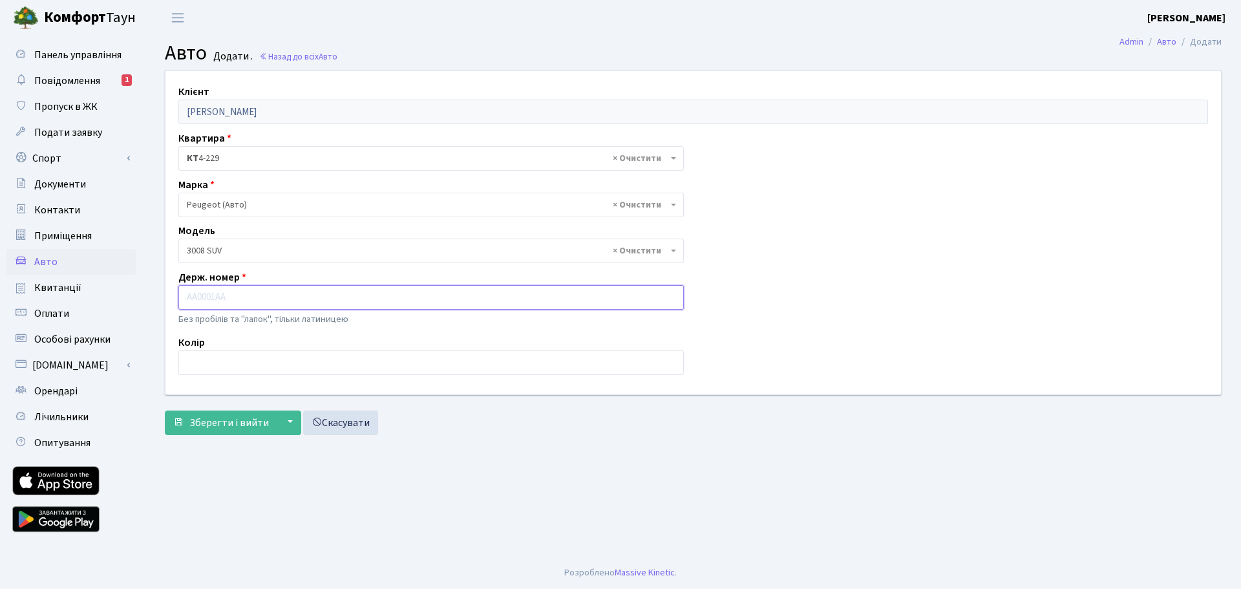
click at [244, 301] on input "text" at bounding box center [431, 297] width 506 height 25
click at [303, 365] on input "text" at bounding box center [431, 362] width 506 height 25
click at [498, 459] on main "Admin Авто Додати Авто Додати . Назад до всіх Авто Клієнт [PERSON_NAME] Квартир…" at bounding box center [693, 296] width 1096 height 521
